Goal: Task Accomplishment & Management: Manage account settings

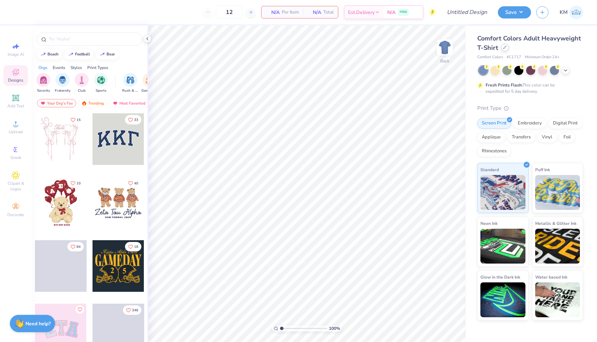
click at [504, 48] on icon at bounding box center [504, 47] width 3 height 3
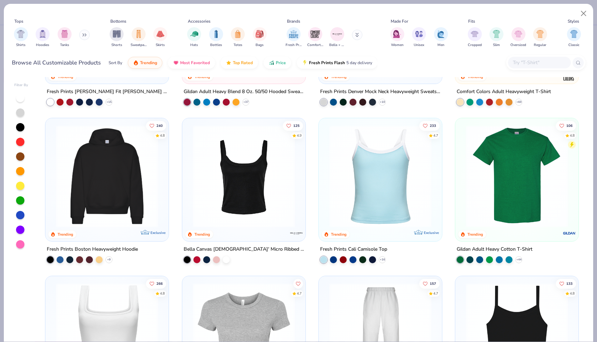
scroll to position [126, 0]
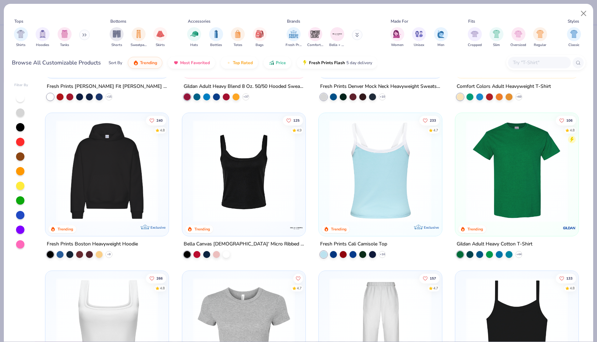
click at [394, 209] on img at bounding box center [380, 171] width 109 height 102
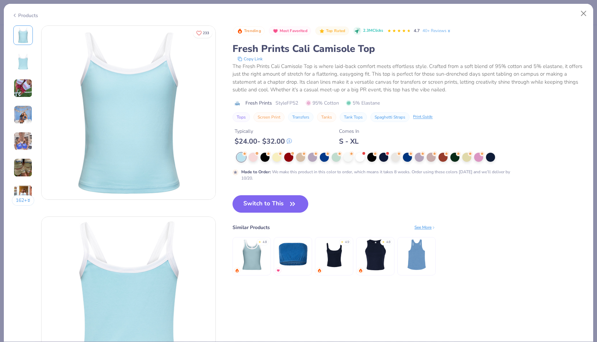
click at [19, 94] on img at bounding box center [23, 88] width 19 height 19
click at [586, 13] on button "Close" at bounding box center [583, 13] width 13 height 13
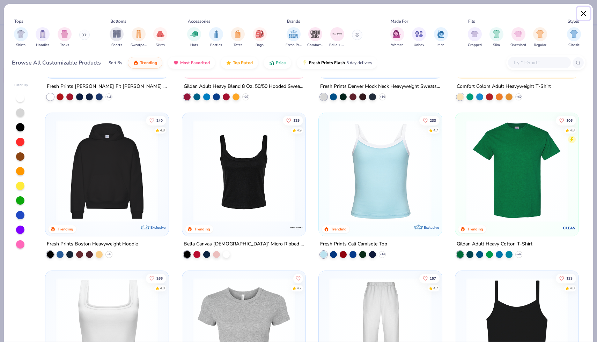
click at [584, 16] on button "Close" at bounding box center [583, 13] width 13 height 13
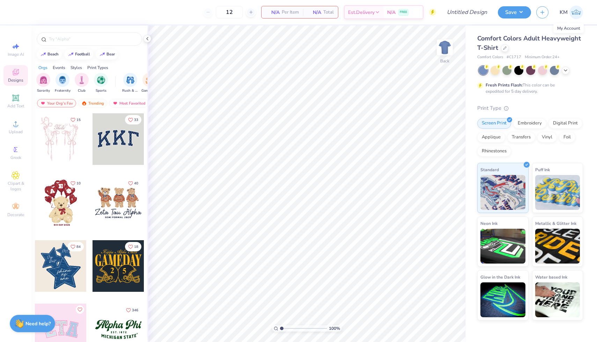
click at [573, 13] on img at bounding box center [576, 13] width 14 height 14
click at [502, 48] on div at bounding box center [505, 48] width 8 height 8
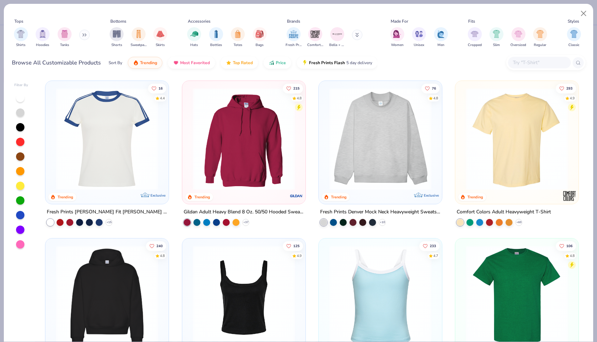
click at [535, 64] on input "text" at bounding box center [539, 63] width 54 height 8
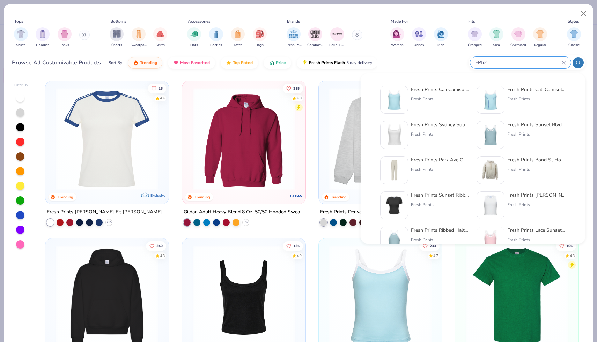
type input "FP52"
click at [427, 90] on div "Fresh Prints Cali Camisole Top" at bounding box center [440, 89] width 59 height 7
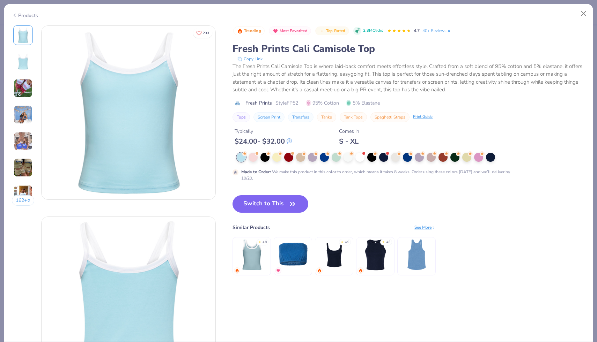
click at [364, 154] on div at bounding box center [363, 153] width 3 height 3
click at [361, 151] on div "Trending Most Favorited Top Rated 2.3M Clicks 4.7 40+ Reviews Fresh Prints Cali…" at bounding box center [408, 103] width 352 height 156
click at [359, 151] on div "Trending Most Favorited Top Rated 2.3M Clicks 4.7 40+ Reviews Fresh Prints Cali…" at bounding box center [408, 103] width 352 height 156
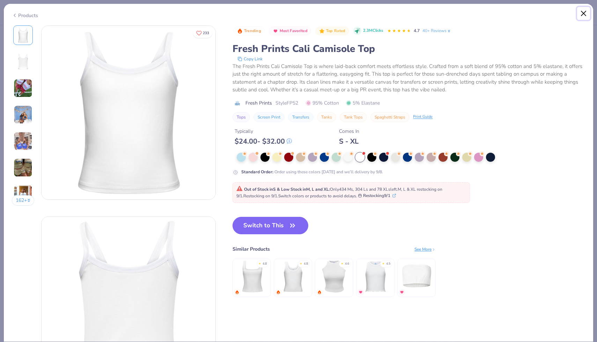
click at [581, 13] on button "Close" at bounding box center [583, 13] width 13 height 13
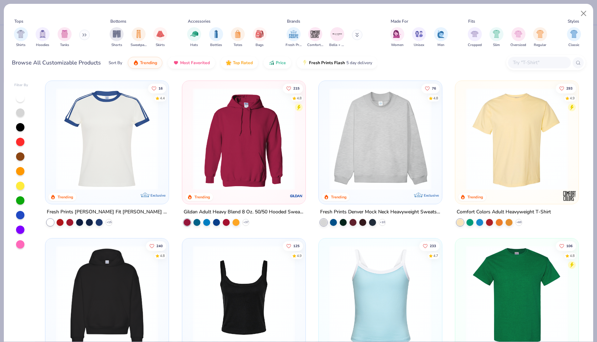
click at [547, 57] on div at bounding box center [539, 63] width 63 height 12
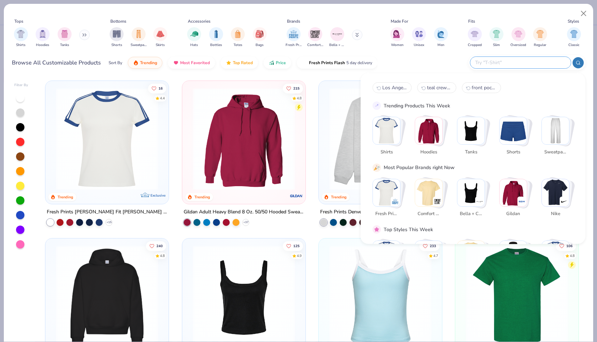
click at [547, 57] on div at bounding box center [520, 63] width 100 height 12
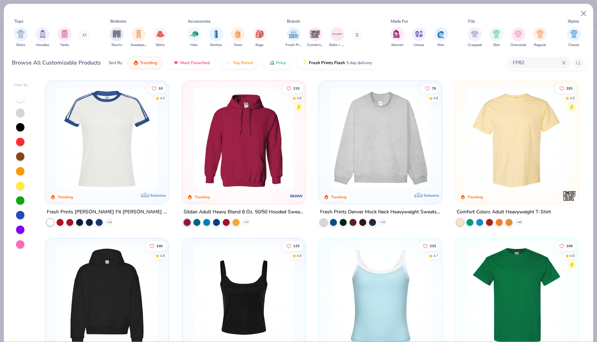
type input "FP82"
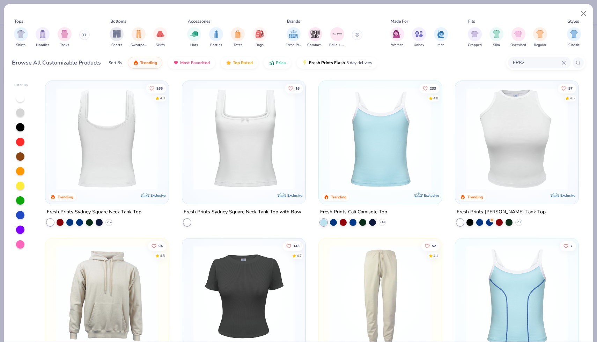
click at [140, 149] on img at bounding box center [106, 139] width 109 height 102
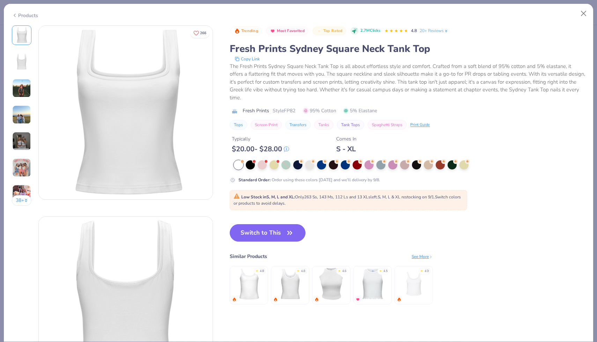
click at [247, 285] on img at bounding box center [248, 284] width 33 height 33
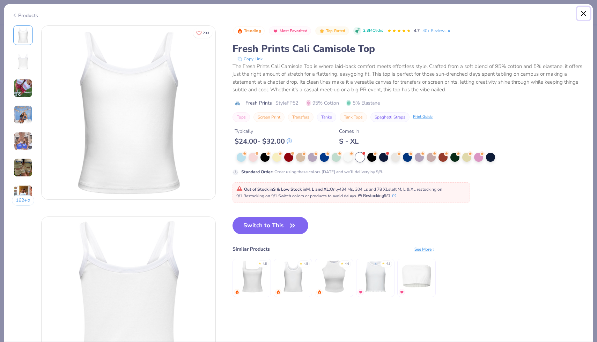
click at [583, 17] on button "Close" at bounding box center [583, 13] width 13 height 13
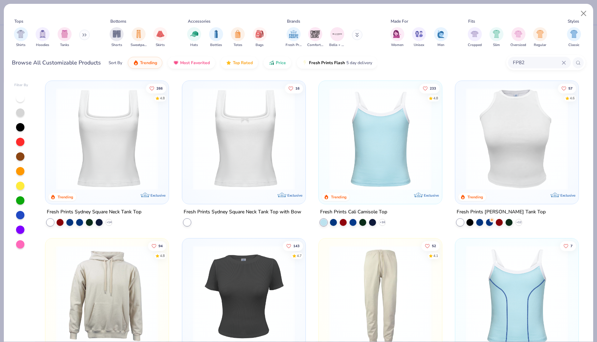
click at [113, 157] on img at bounding box center [106, 139] width 109 height 102
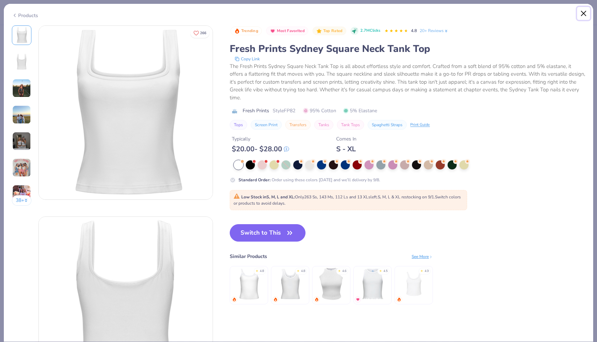
click at [583, 14] on button "Close" at bounding box center [583, 13] width 13 height 13
click at [582, 13] on button "Close" at bounding box center [583, 13] width 13 height 13
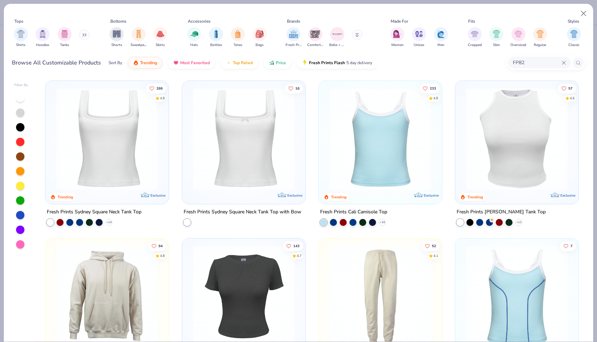
click at [563, 61] on icon at bounding box center [563, 63] width 4 height 4
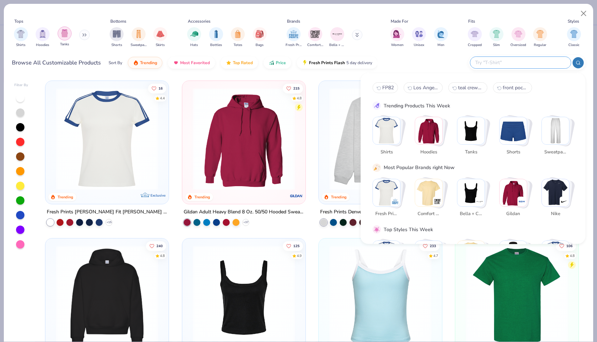
click at [64, 37] on img "filter for Tanks" at bounding box center [65, 33] width 8 height 8
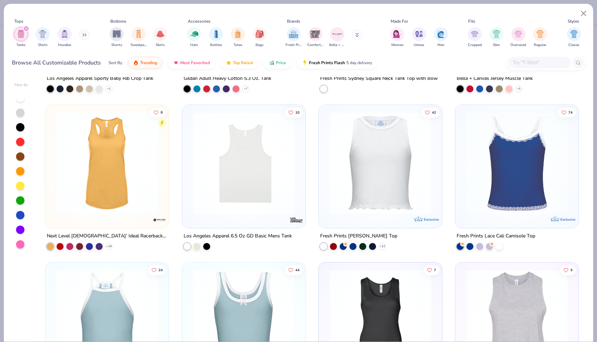
scroll to position [452, 0]
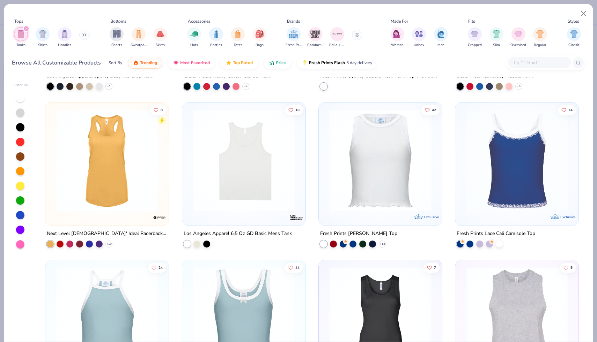
click at [530, 196] on img at bounding box center [516, 161] width 109 height 102
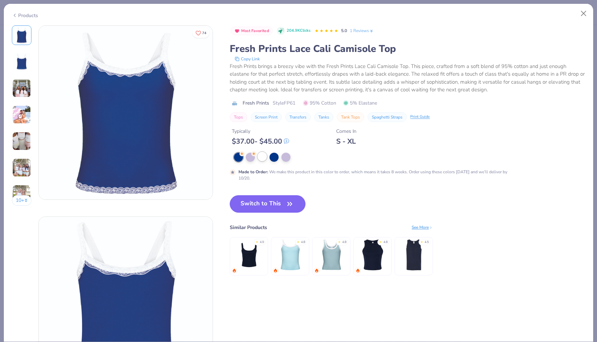
click at [264, 159] on div at bounding box center [261, 156] width 9 height 9
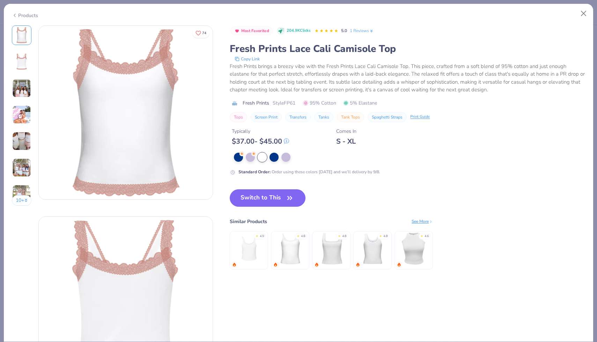
click at [21, 142] on img at bounding box center [21, 141] width 19 height 19
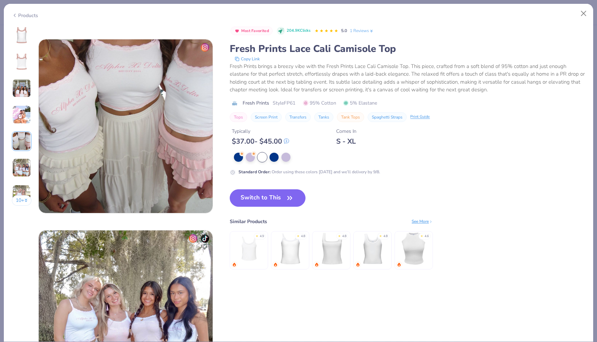
scroll to position [765, 0]
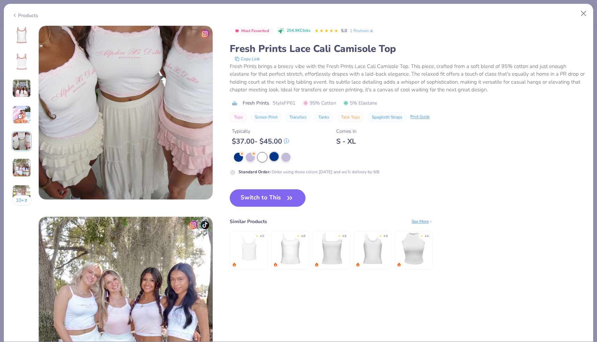
click at [273, 156] on div at bounding box center [273, 156] width 9 height 9
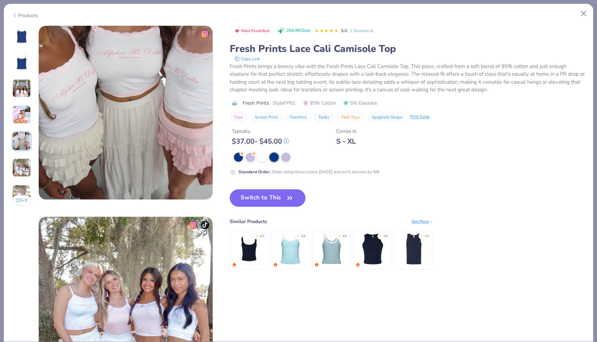
click at [21, 60] on img at bounding box center [21, 61] width 17 height 17
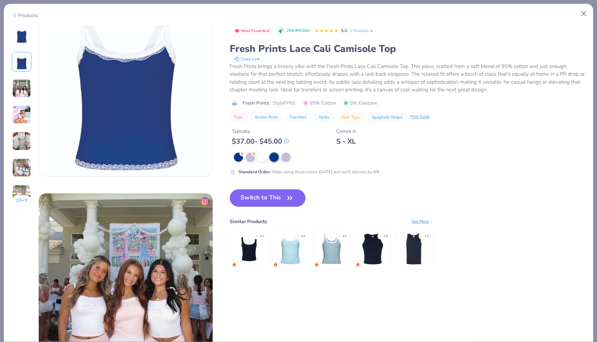
scroll to position [191, 0]
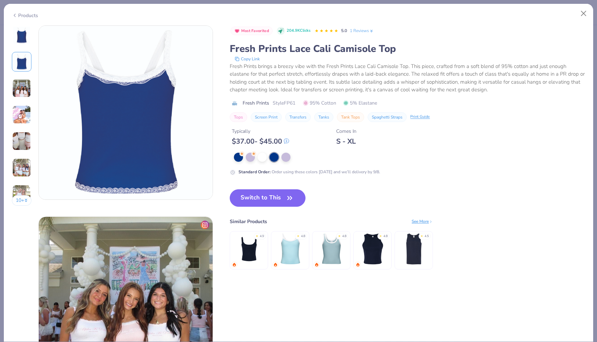
click at [327, 250] on img at bounding box center [331, 248] width 33 height 33
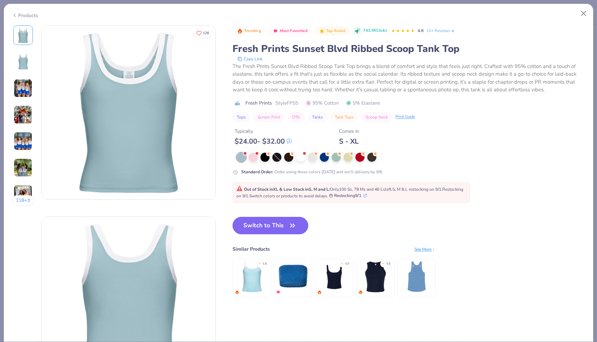
click at [21, 143] on img at bounding box center [23, 141] width 19 height 19
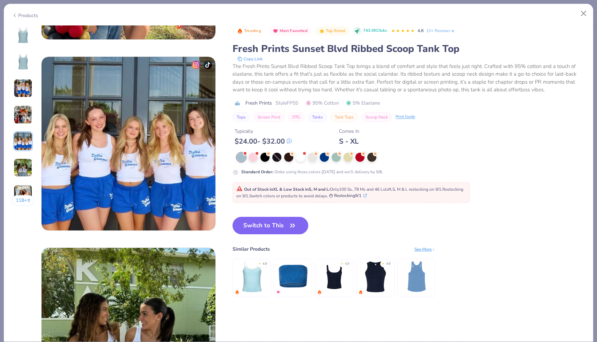
scroll to position [765, 0]
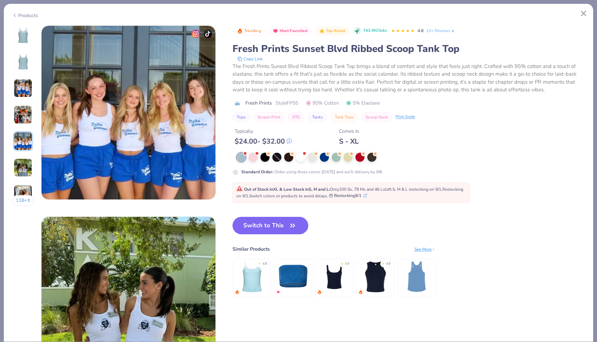
click at [298, 162] on div "Standard Order : Order using these colors today and we’ll delivery by 9/8." at bounding box center [371, 164] width 279 height 23
click at [299, 160] on div at bounding box center [300, 156] width 9 height 9
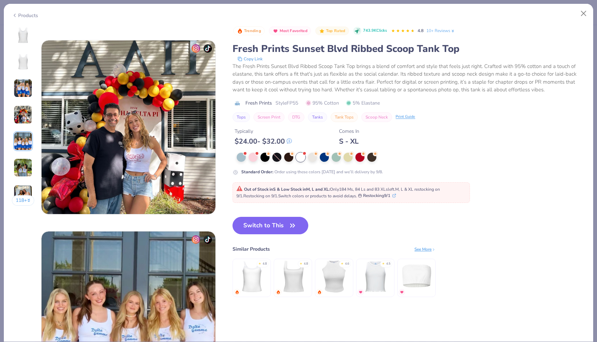
scroll to position [558, 0]
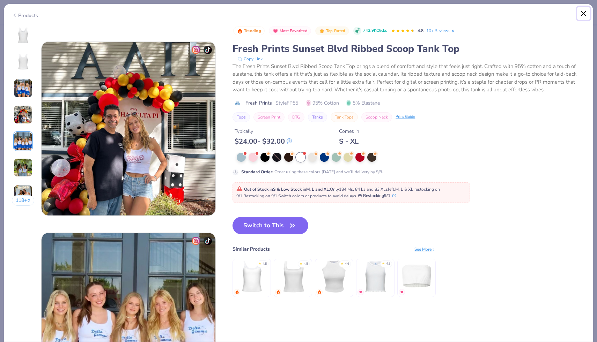
click at [578, 15] on button "Close" at bounding box center [583, 13] width 13 height 13
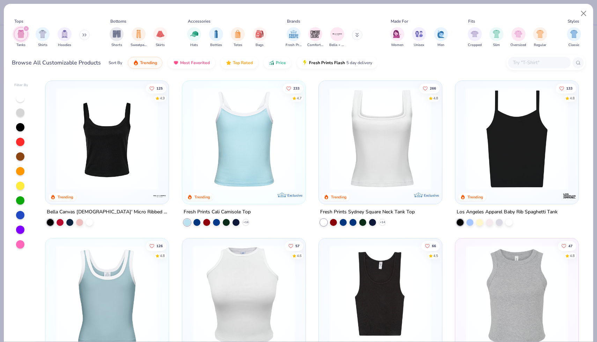
click at [253, 192] on div at bounding box center [244, 140] width 116 height 113
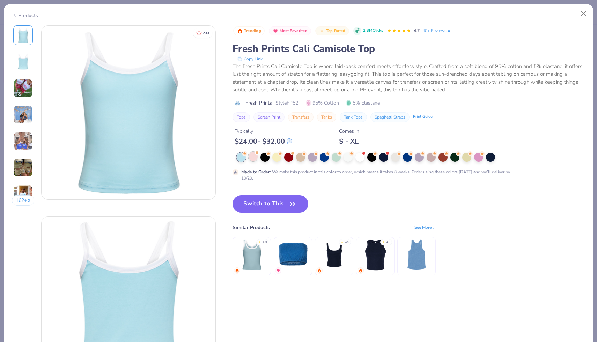
click at [253, 160] on div at bounding box center [252, 156] width 9 height 9
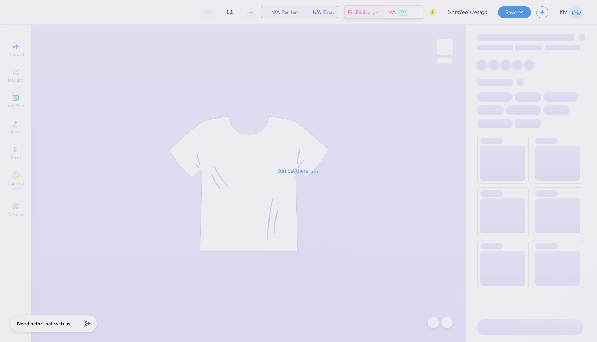
type input "50"
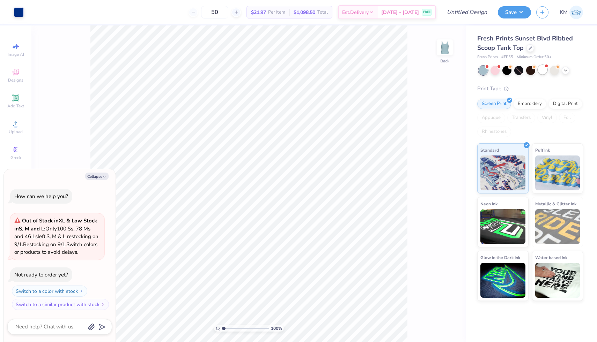
click at [543, 73] on div at bounding box center [542, 69] width 9 height 9
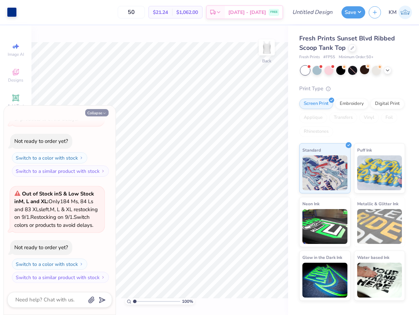
click at [102, 111] on button "Collapse" at bounding box center [96, 112] width 23 height 7
type textarea "x"
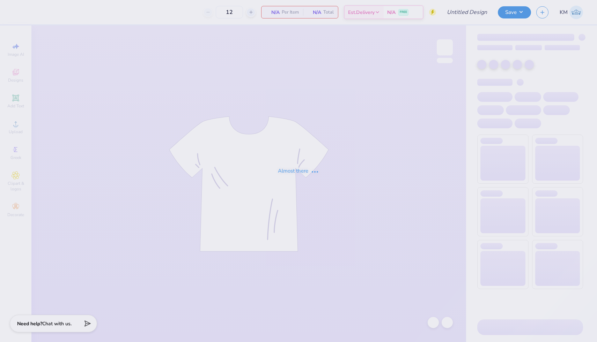
type input "Summer [PERSON_NAME] : [GEOGRAPHIC_DATA][US_STATE]"
type input "50"
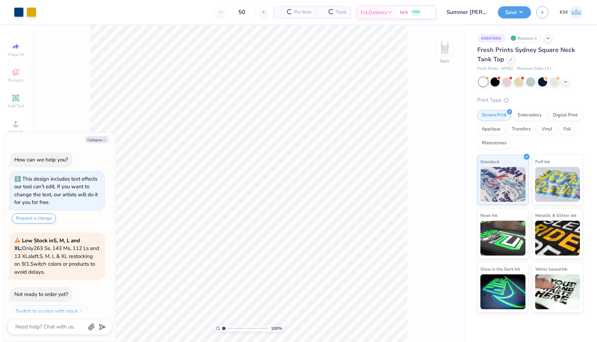
scroll to position [20, 0]
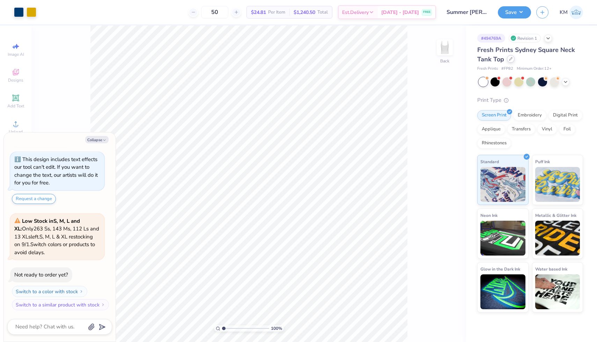
click at [511, 61] on div at bounding box center [511, 59] width 8 height 8
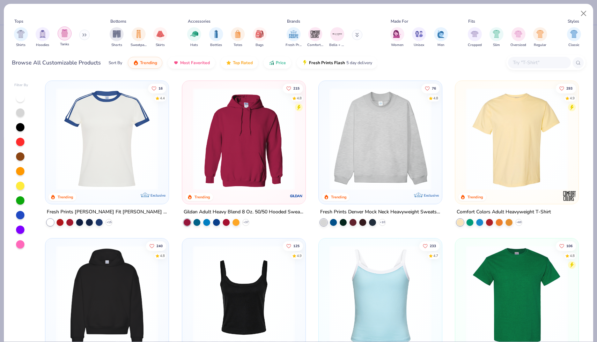
click at [62, 39] on div "filter for Tanks" at bounding box center [65, 34] width 14 height 14
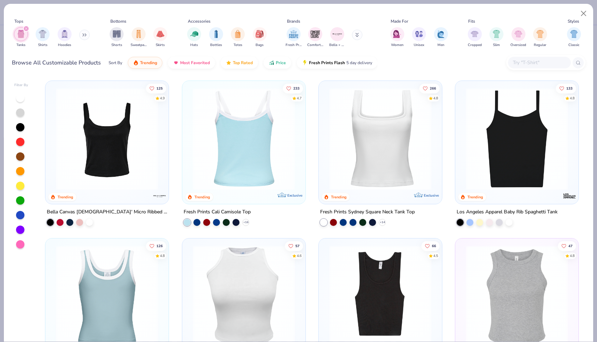
click at [265, 169] on div at bounding box center [244, 139] width 328 height 102
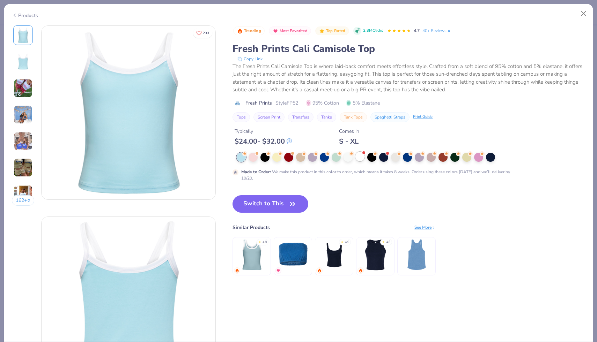
click at [360, 158] on div at bounding box center [359, 156] width 9 height 9
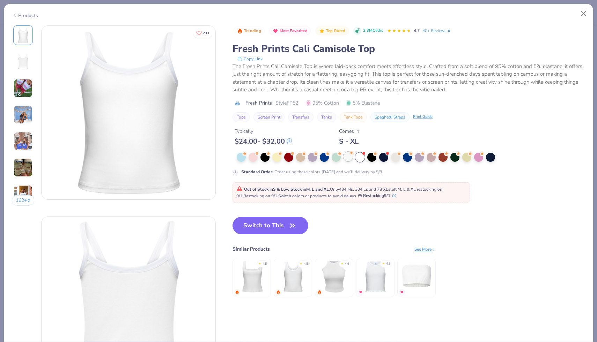
click at [347, 158] on div at bounding box center [347, 156] width 9 height 9
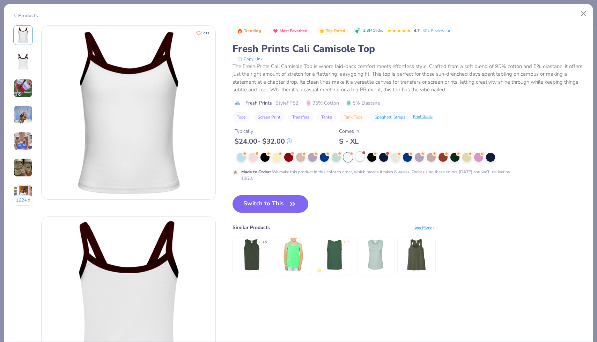
click at [356, 158] on div at bounding box center [359, 156] width 9 height 9
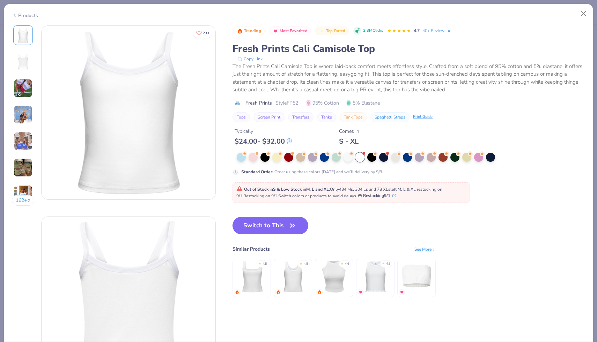
click at [289, 226] on icon "button" at bounding box center [292, 226] width 10 height 10
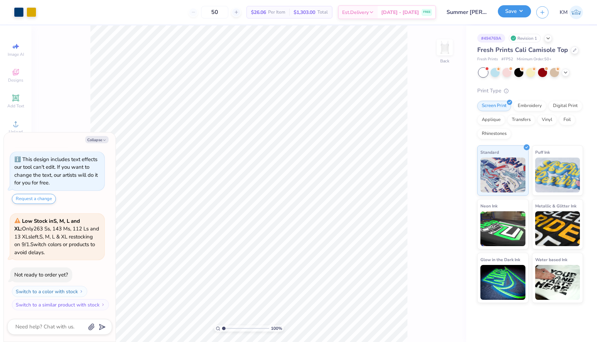
click at [511, 16] on button "Save" at bounding box center [514, 11] width 33 height 12
type textarea "x"
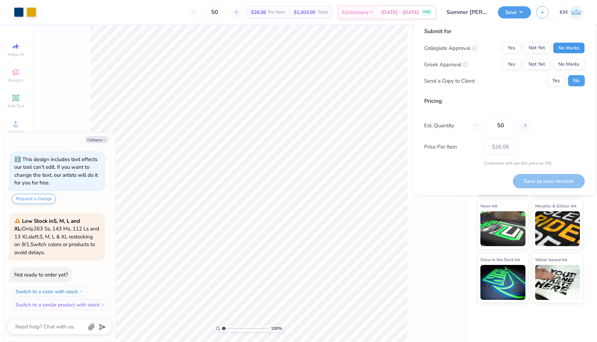
click at [565, 50] on button "No Marks" at bounding box center [569, 48] width 32 height 11
click at [546, 44] on button "Not Yet" at bounding box center [536, 48] width 27 height 11
click at [543, 59] on button "Not Yet" at bounding box center [536, 64] width 27 height 11
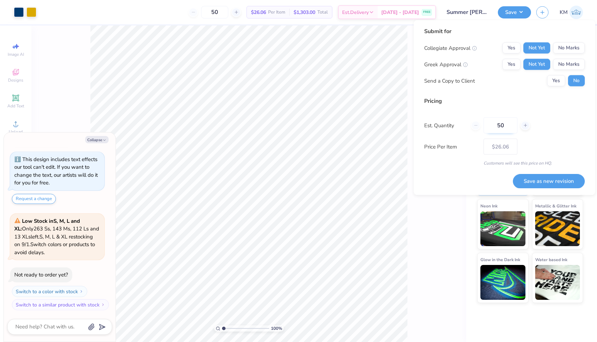
click at [511, 128] on input "50" at bounding box center [500, 126] width 34 height 16
type input "5"
type input "0"
type input "016"
type input "16"
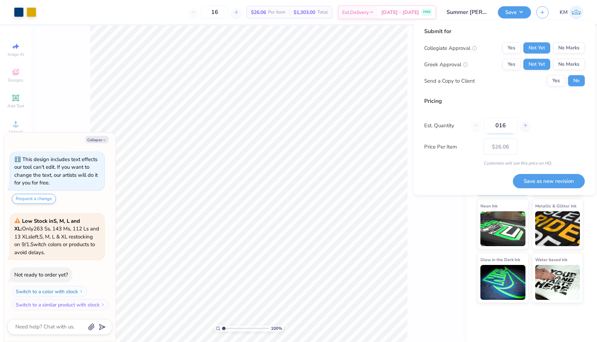
type input "0160"
type input "160"
type input "$23.35"
type input "0160"
click at [540, 186] on button "Save as new revision" at bounding box center [549, 181] width 72 height 14
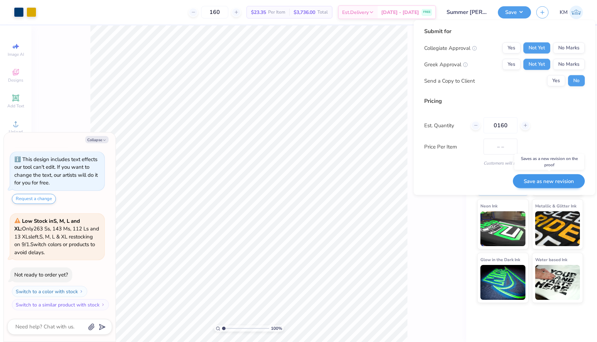
type input "$23.35"
type textarea "x"
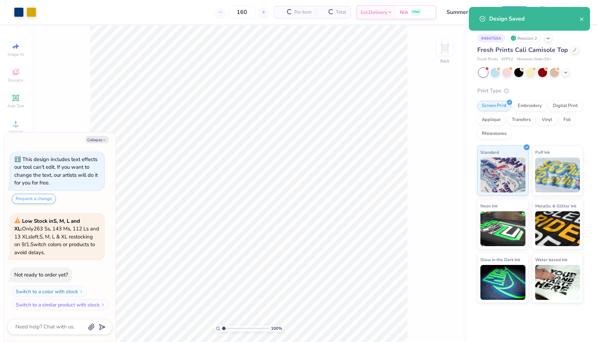
type input "$29.14"
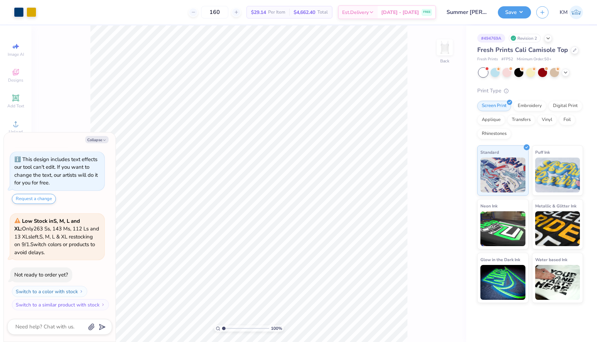
type textarea "x"
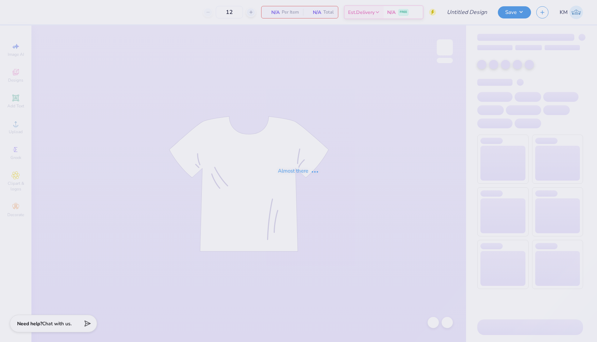
type input "50"
type input "Summer [PERSON_NAME] : [GEOGRAPHIC_DATA][US_STATE]"
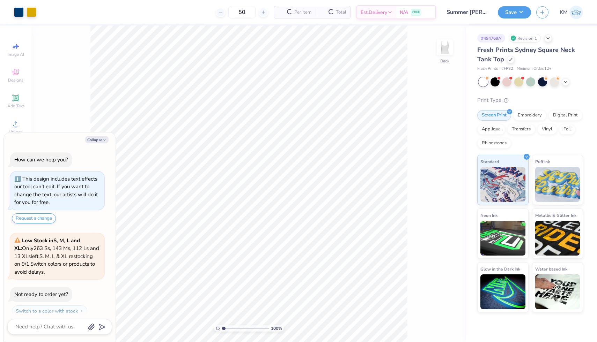
scroll to position [20, 0]
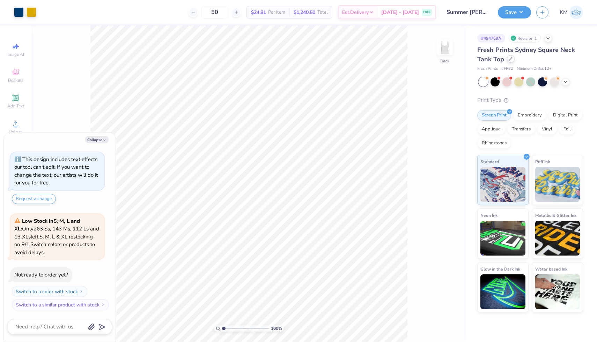
click at [509, 58] on icon at bounding box center [510, 58] width 3 height 3
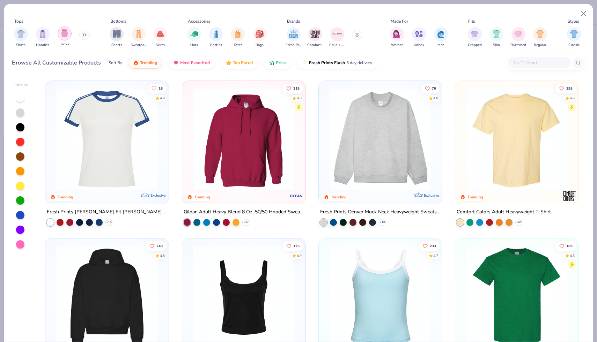
click at [61, 39] on div "filter for Tanks" at bounding box center [65, 34] width 14 height 14
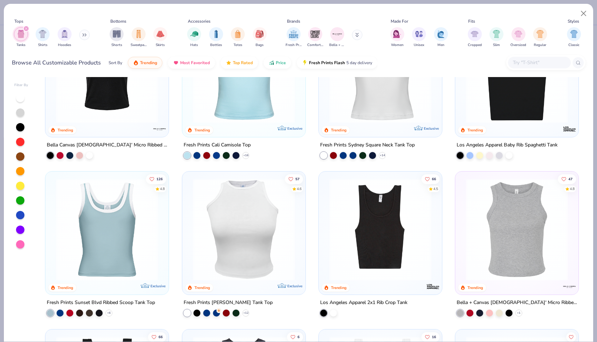
scroll to position [96, 0]
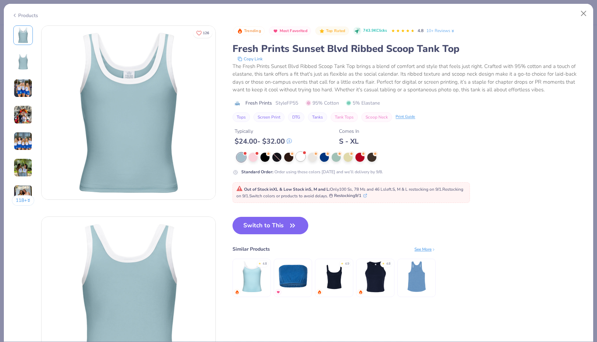
click at [299, 161] on div at bounding box center [300, 156] width 9 height 9
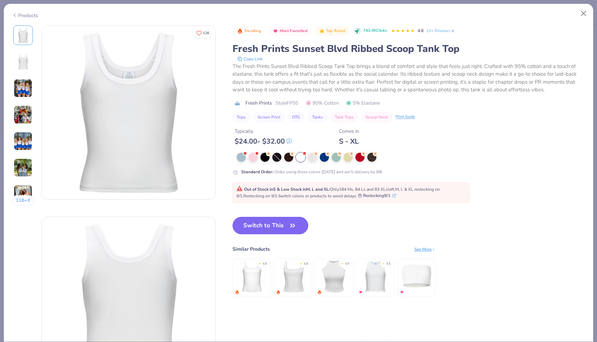
click at [29, 93] on img at bounding box center [23, 88] width 19 height 19
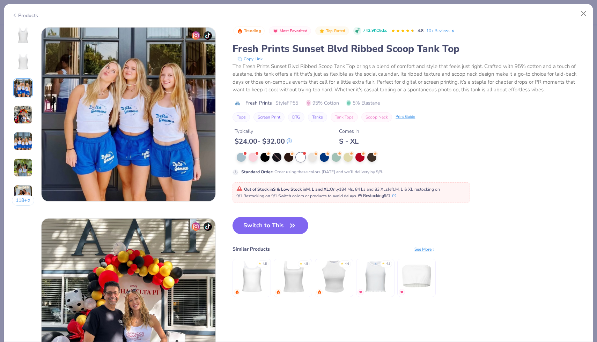
scroll to position [382, 0]
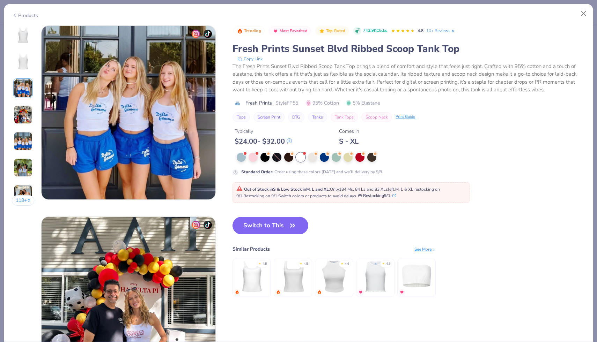
click at [270, 225] on button "Switch to This" at bounding box center [270, 225] width 76 height 17
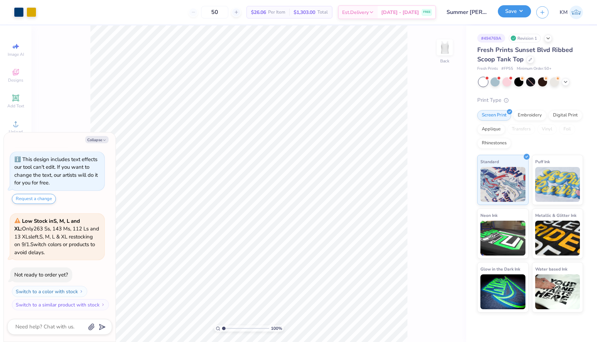
click at [511, 16] on button "Save" at bounding box center [514, 11] width 33 height 12
type textarea "x"
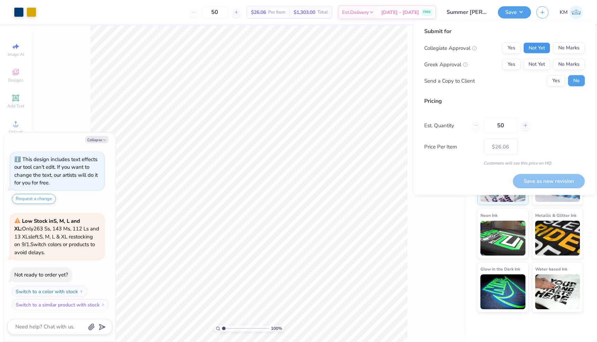
click at [537, 45] on button "Not Yet" at bounding box center [536, 48] width 27 height 11
click at [538, 59] on button "Not Yet" at bounding box center [536, 64] width 27 height 11
click at [513, 124] on input "50" at bounding box center [500, 126] width 34 height 16
type input "5"
type input "0"
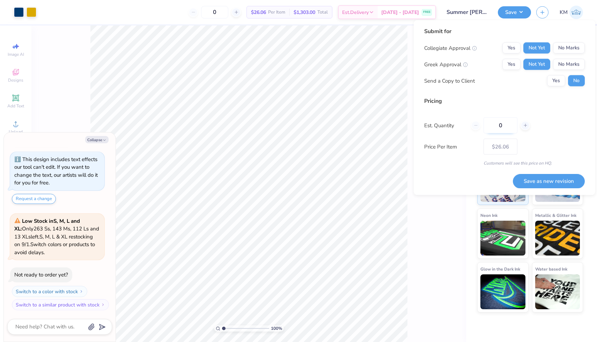
type input "01"
type input "1"
type input "0160"
type input "160"
type input "$23.35"
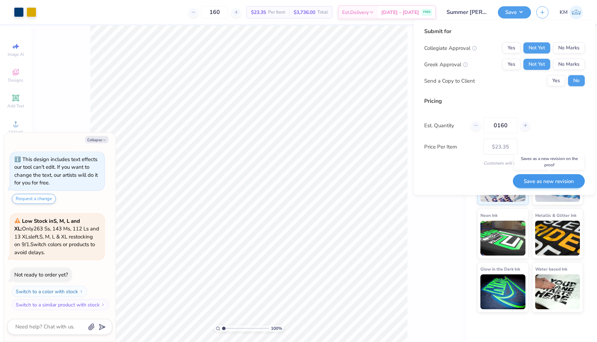
type input "0160"
click at [537, 177] on button "Save as new revision" at bounding box center [549, 181] width 72 height 14
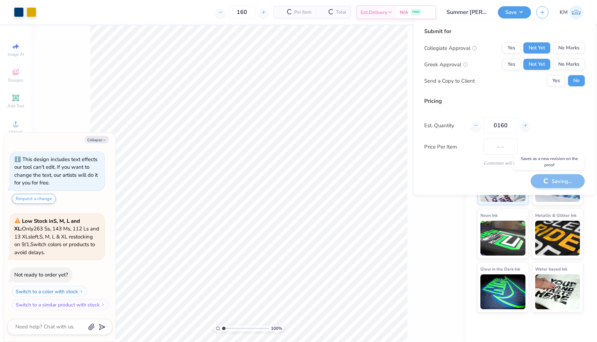
type input "$23.35"
type textarea "x"
type input "$29.14"
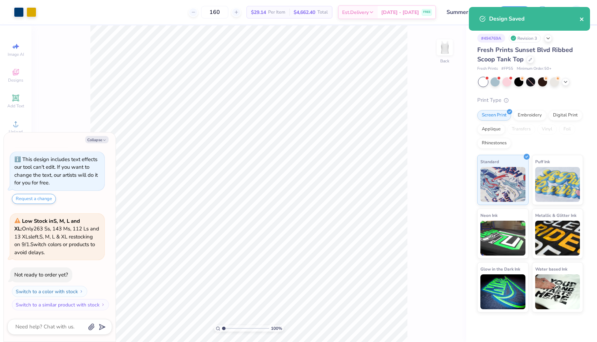
click at [581, 18] on icon "close" at bounding box center [581, 18] width 3 height 3
